Goal: Information Seeking & Learning: Learn about a topic

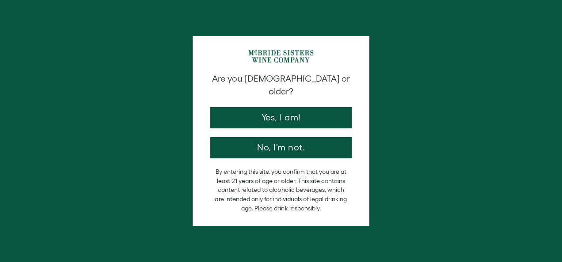
click at [253, 107] on button "Yes, I am!" at bounding box center [280, 117] width 141 height 21
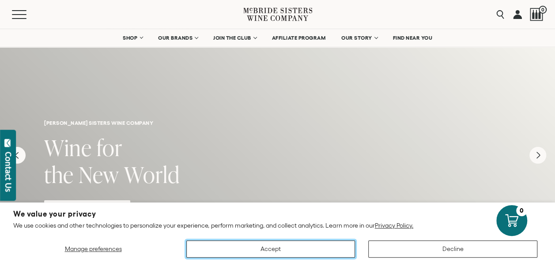
click at [207, 244] on button "Accept" at bounding box center [270, 249] width 169 height 17
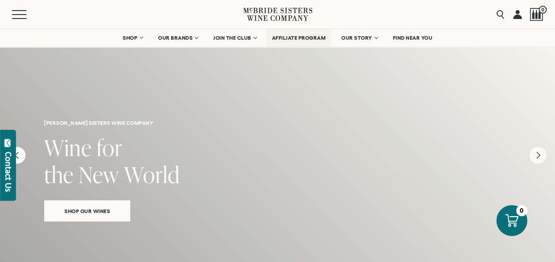
click at [299, 36] on span "AFFILIATE PROGRAM" at bounding box center [299, 38] width 54 height 6
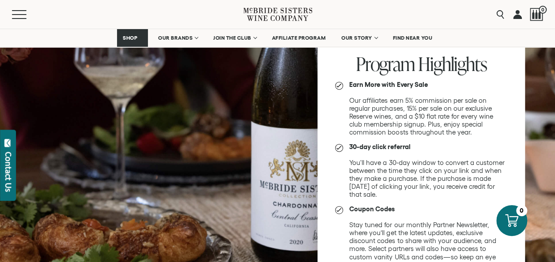
scroll to position [618, 0]
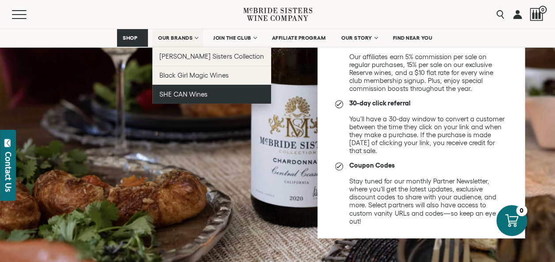
click at [184, 94] on span "SHE CAN Wines" at bounding box center [183, 94] width 48 height 8
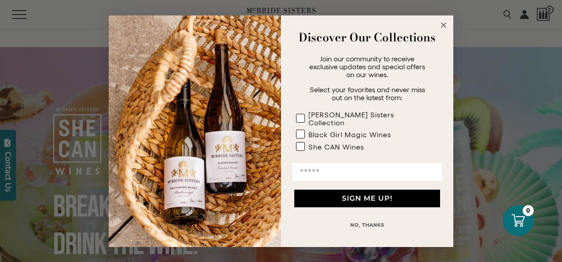
click at [345, 171] on input "Email" at bounding box center [366, 172] width 149 height 18
type input "**********"
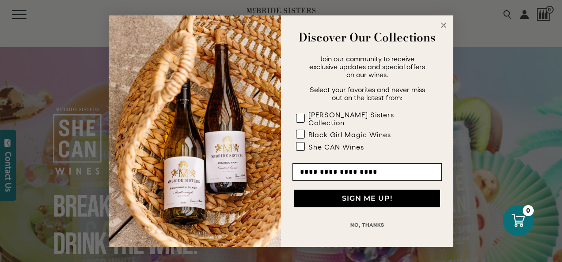
click at [320, 198] on button "SIGN ME UP!" at bounding box center [367, 199] width 146 height 18
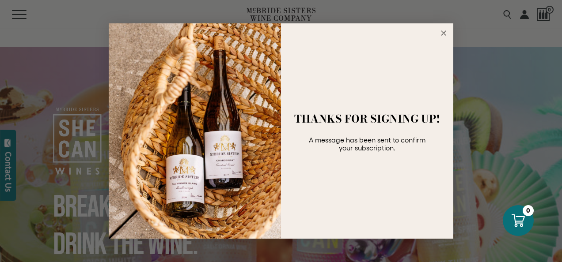
click at [443, 31] on circle "Close dialog" at bounding box center [443, 33] width 10 height 10
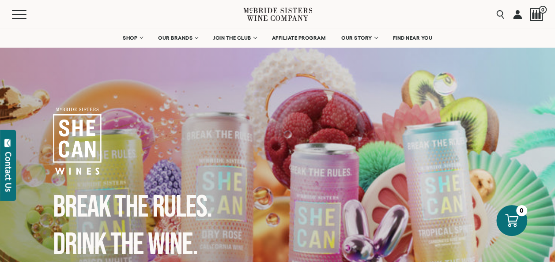
click at [281, 16] on icon at bounding box center [294, 18] width 27 height 6
